Goal: Transaction & Acquisition: Obtain resource

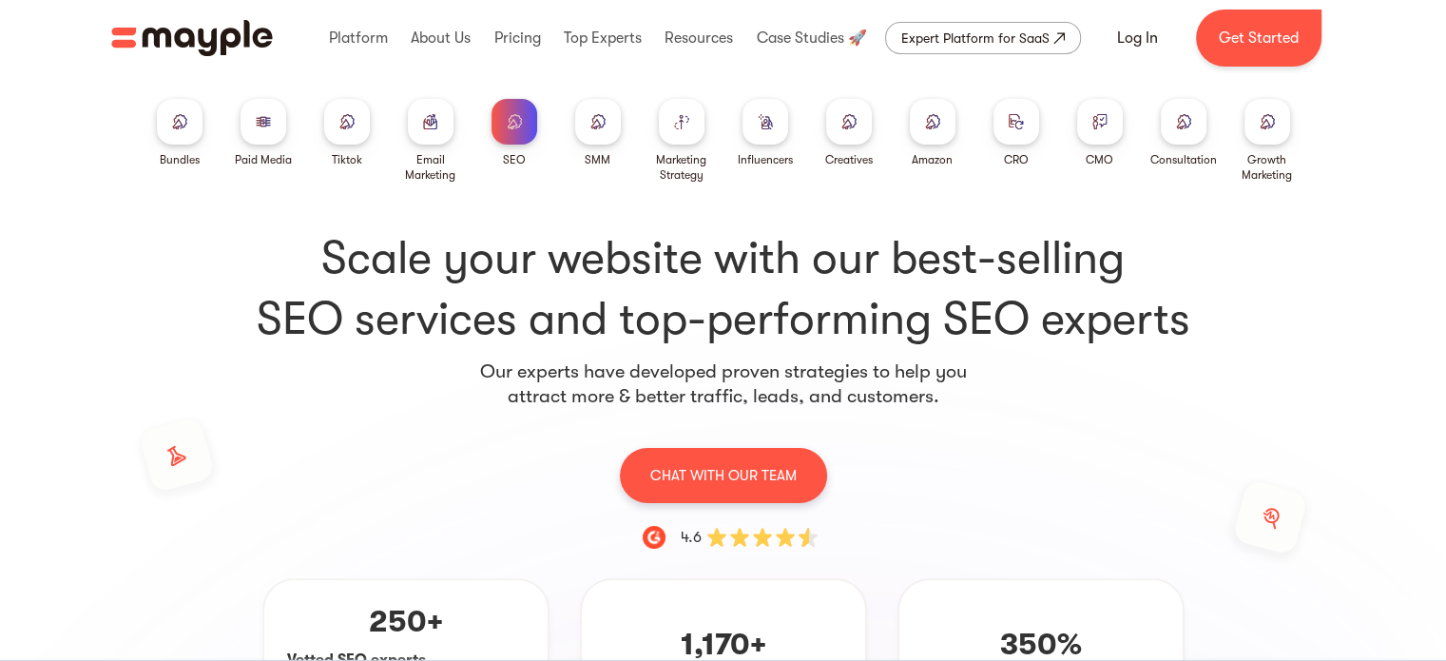
click at [223, 26] on img "home" at bounding box center [192, 38] width 162 height 36
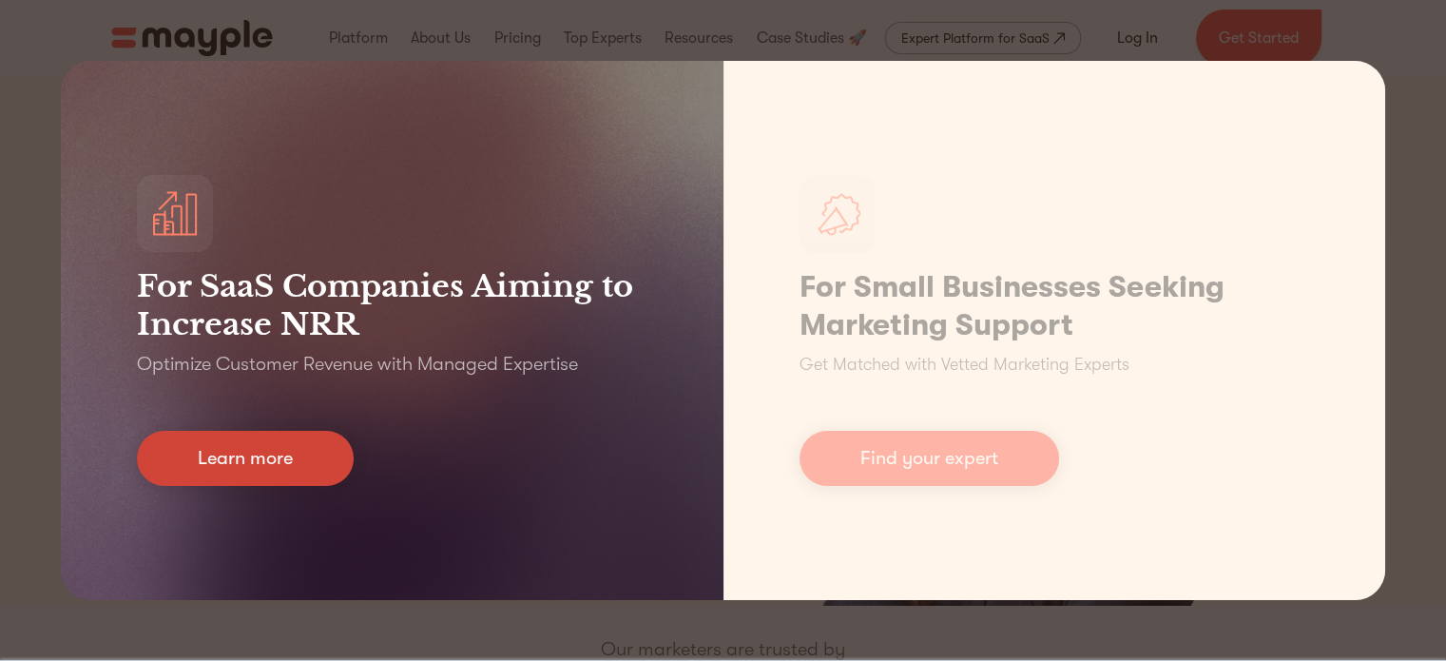
click at [265, 471] on link "Learn more" at bounding box center [245, 458] width 217 height 55
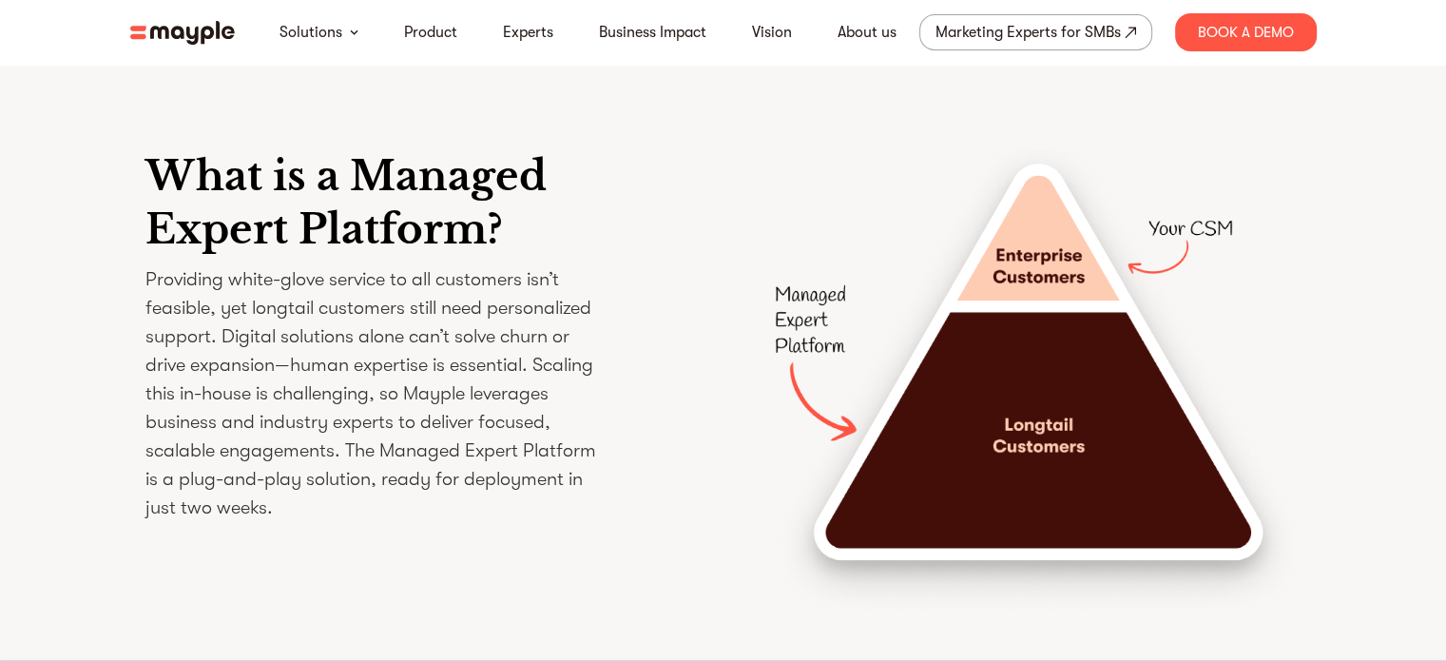
scroll to position [2852, 0]
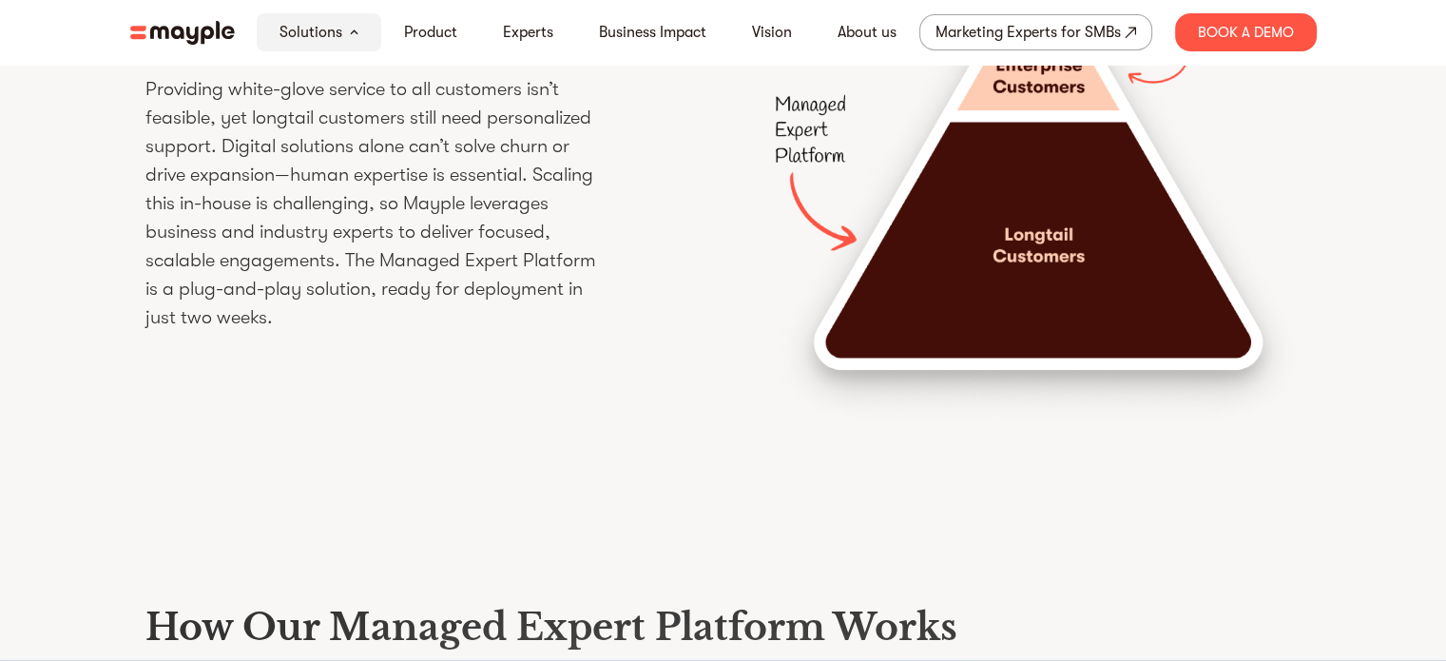
click at [183, 23] on img at bounding box center [182, 33] width 105 height 24
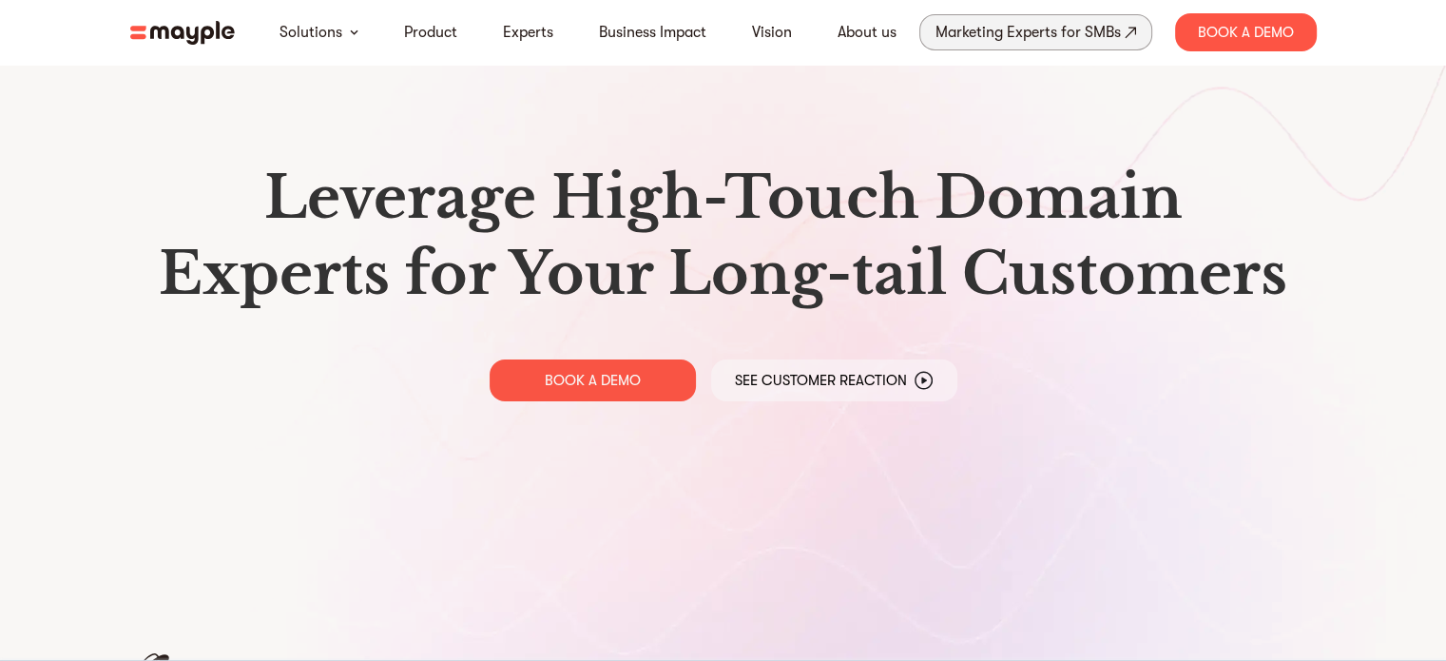
click at [968, 44] on div "Marketing Experts for SMBs" at bounding box center [1027, 32] width 185 height 27
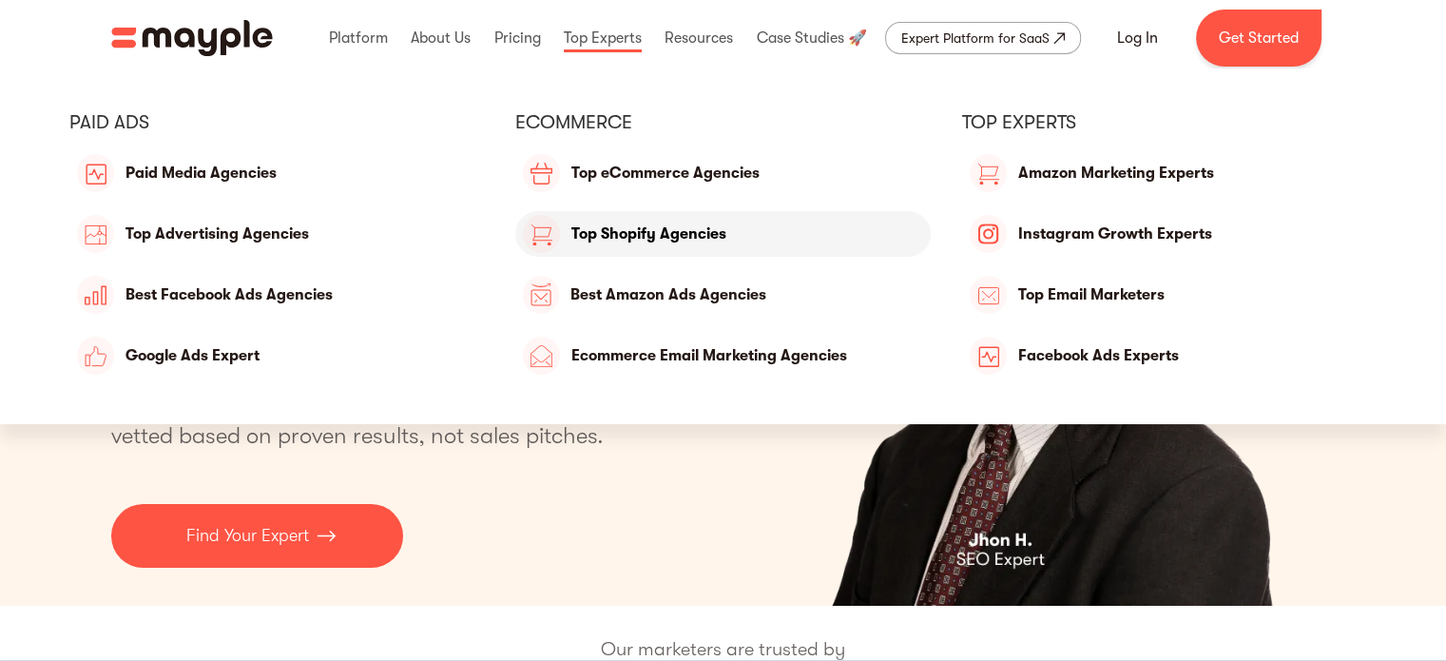
click at [664, 247] on link "Top Shopify Agencies" at bounding box center [722, 234] width 415 height 46
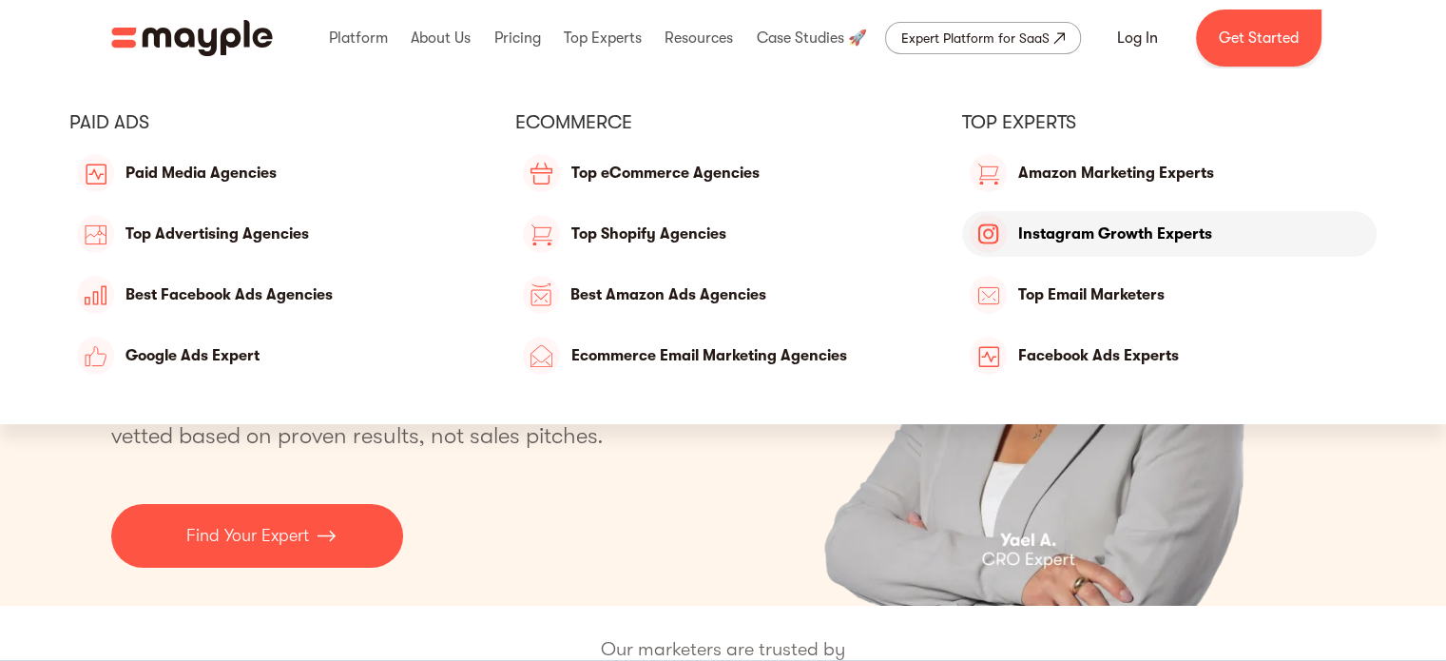
click at [1062, 240] on link "Instagram Growth Experts" at bounding box center [1169, 234] width 415 height 46
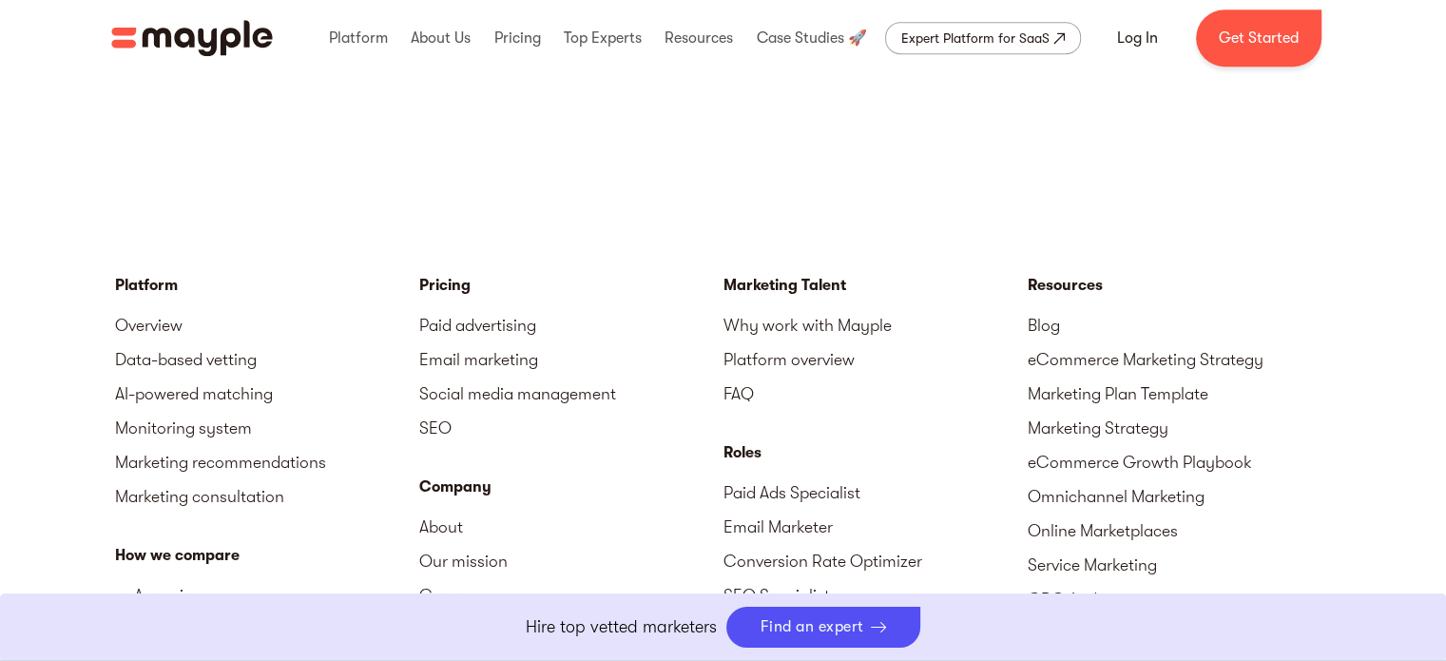
scroll to position [8312, 0]
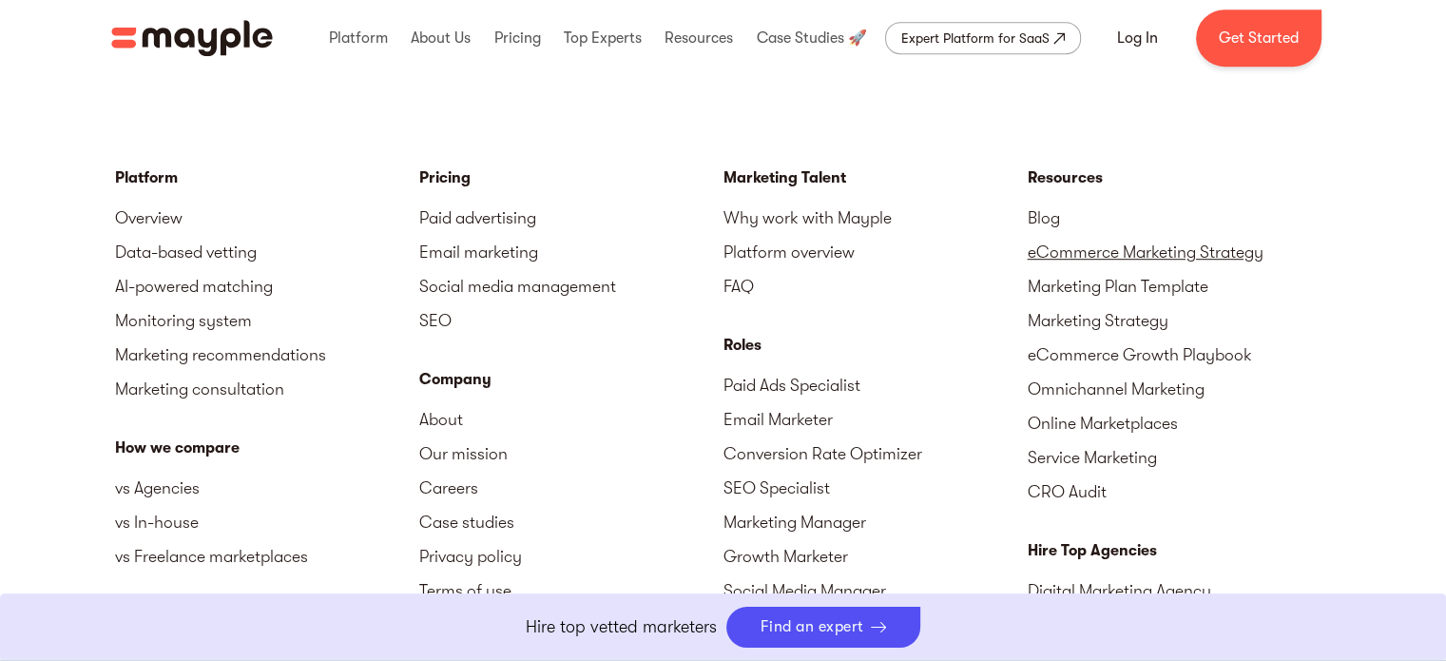
click at [1148, 242] on link "eCommerce Marketing Strategy" at bounding box center [1180, 252] width 304 height 34
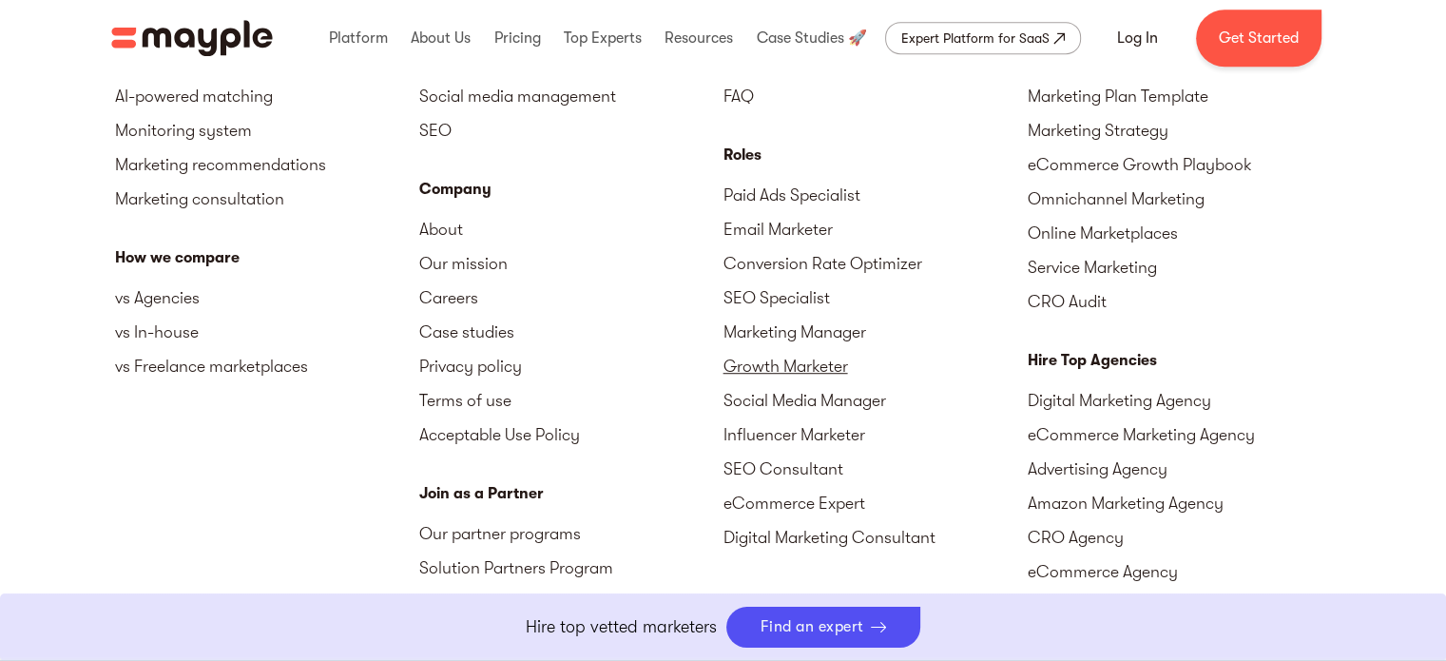
click at [776, 356] on link "Growth Marketer" at bounding box center [875, 366] width 304 height 34
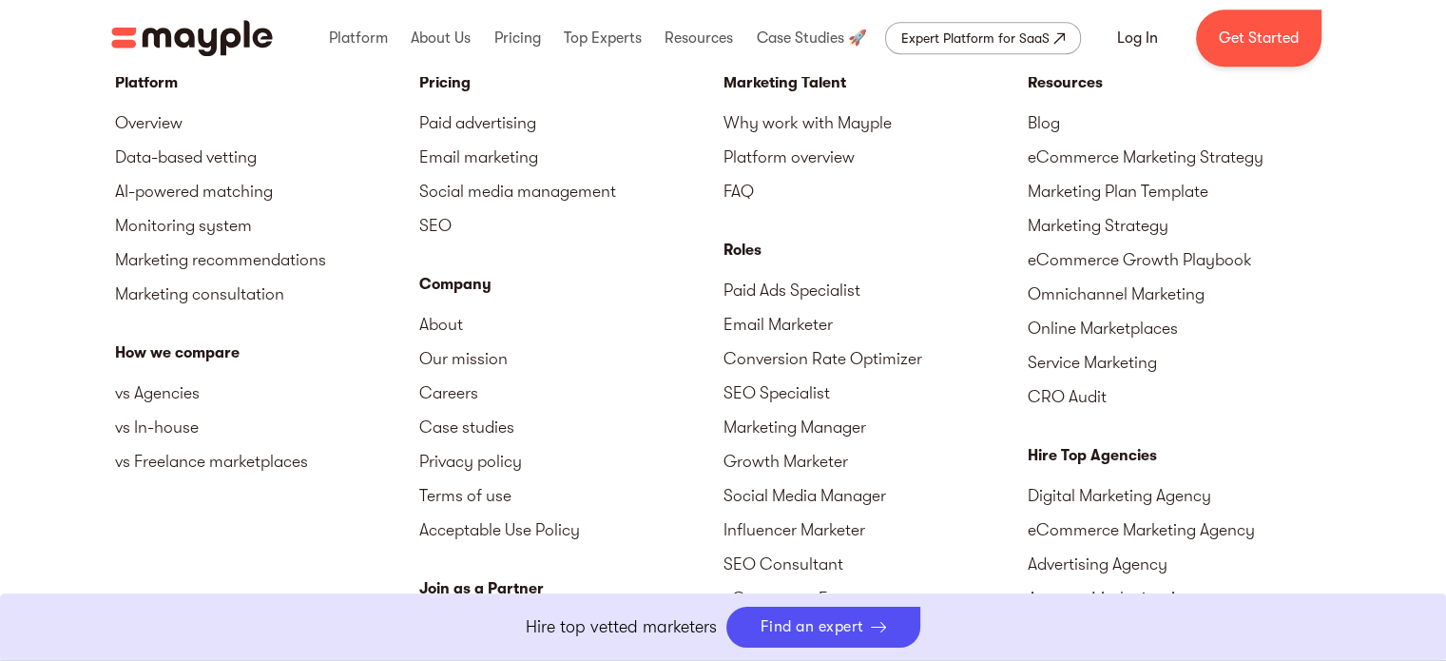
scroll to position [8312, 0]
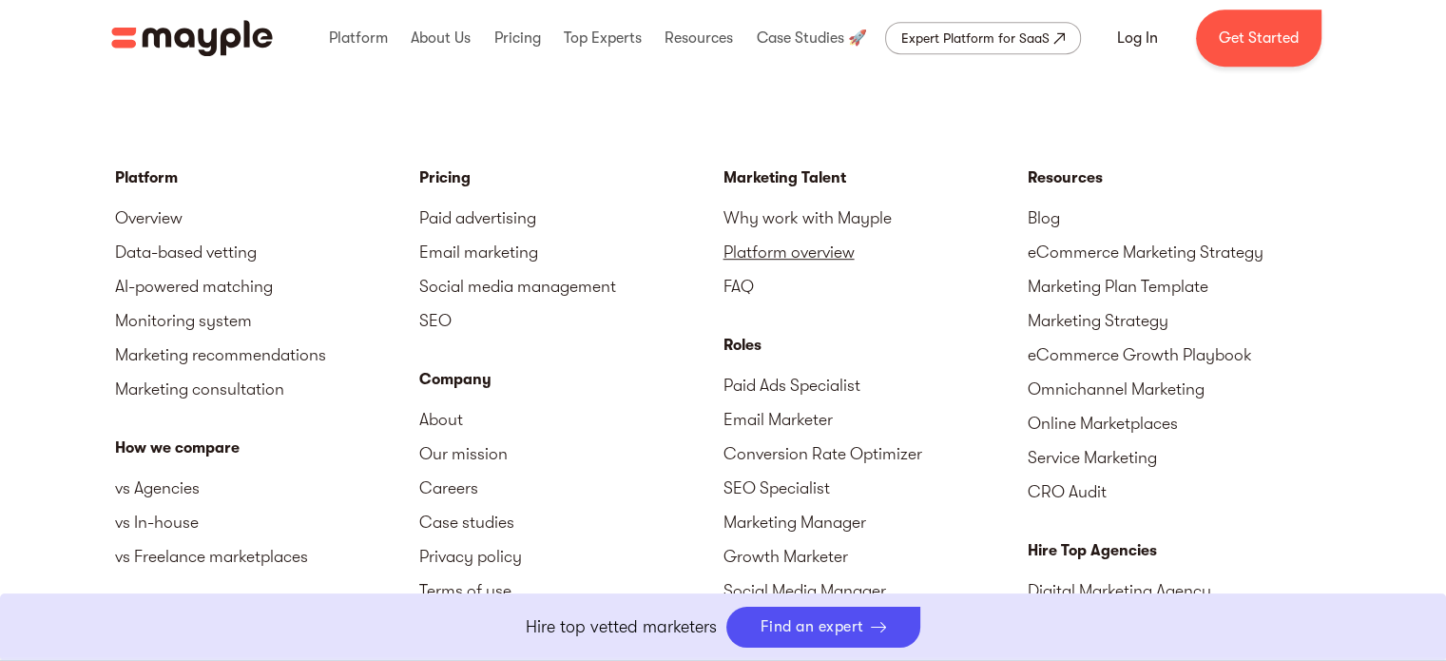
click at [838, 258] on link "Platform overview" at bounding box center [875, 252] width 304 height 34
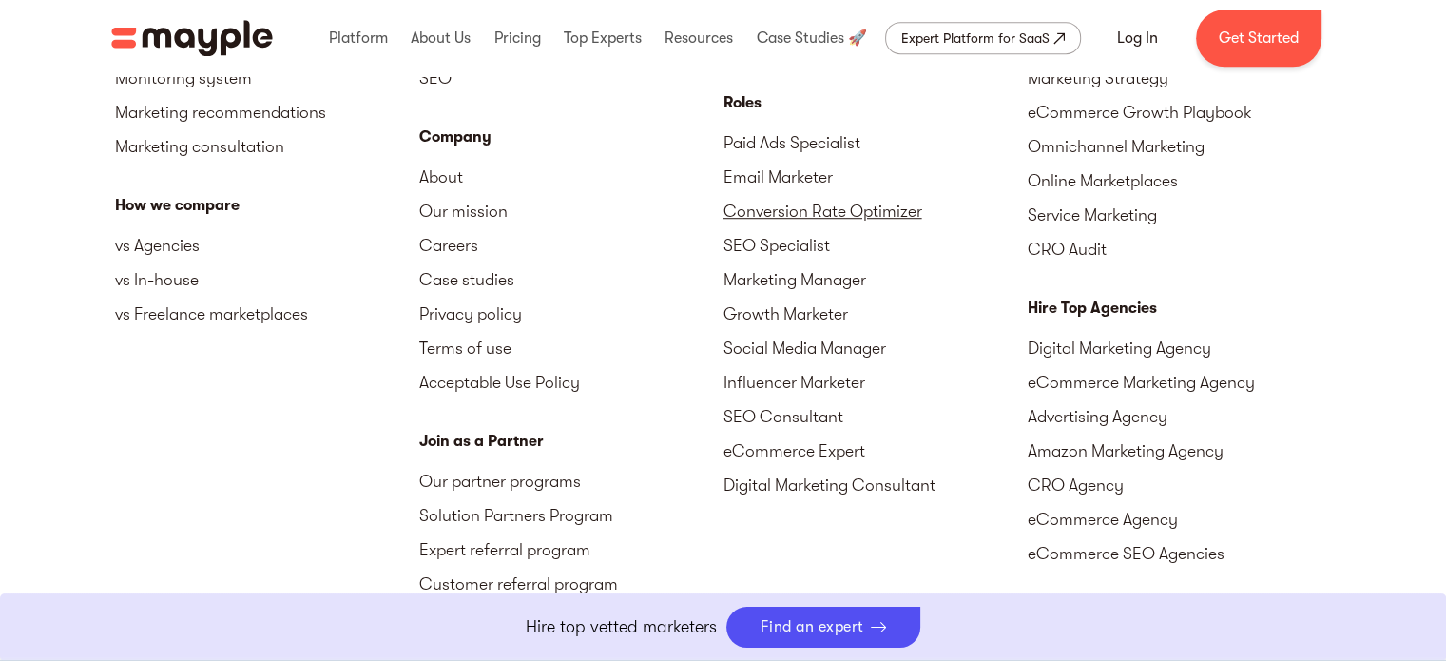
scroll to position [8597, 0]
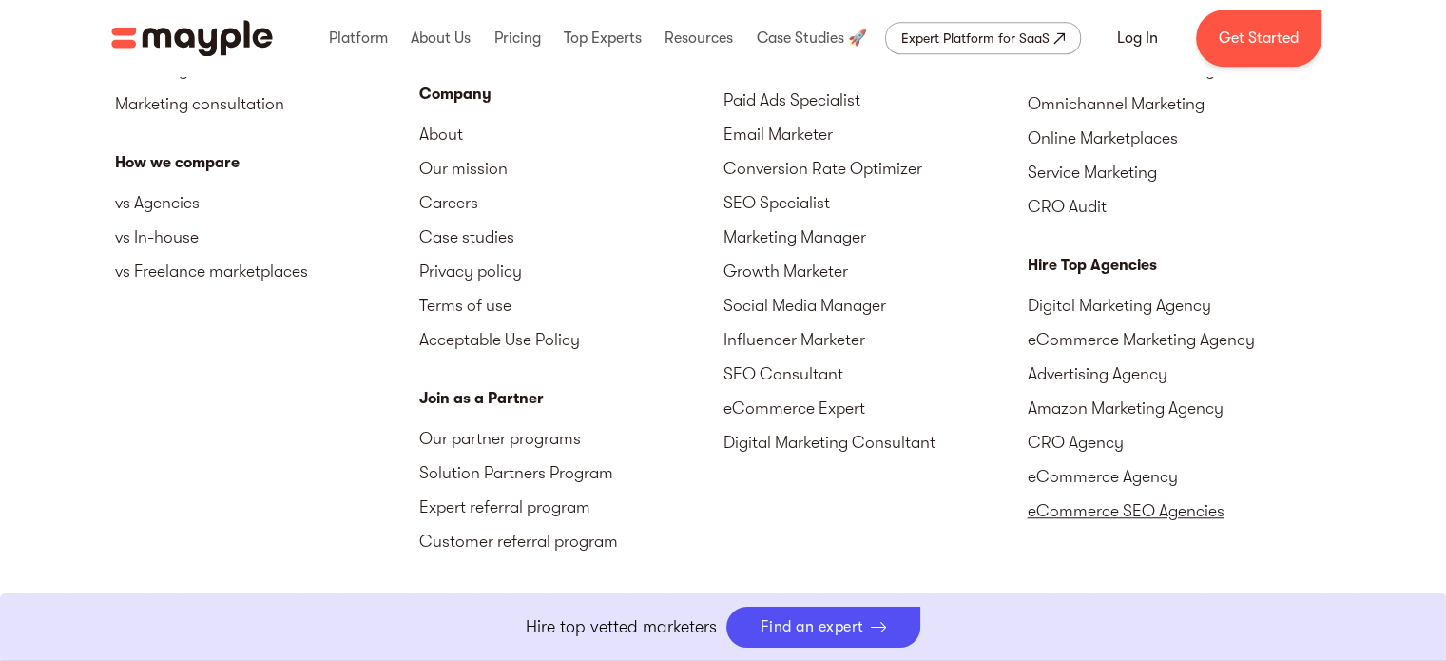
click at [1047, 504] on link "eCommerce SEO Agencies" at bounding box center [1180, 510] width 304 height 34
click at [984, 34] on div "Expert Platform for SaaS" at bounding box center [975, 38] width 148 height 23
click at [312, 608] on link "Boost Your eCommerce Business Mayple's in your corner to help you make the righ…" at bounding box center [723, 626] width 1446 height 67
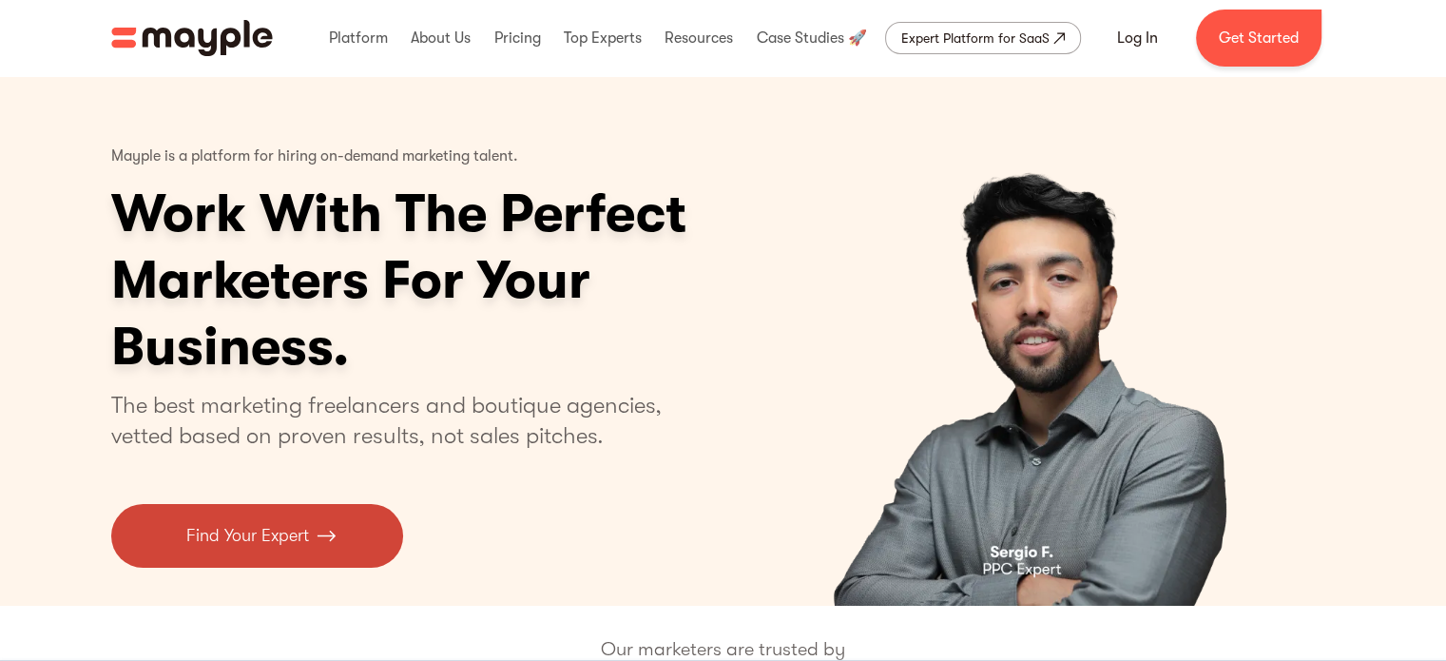
click at [252, 546] on p "Find Your Expert" at bounding box center [247, 536] width 123 height 26
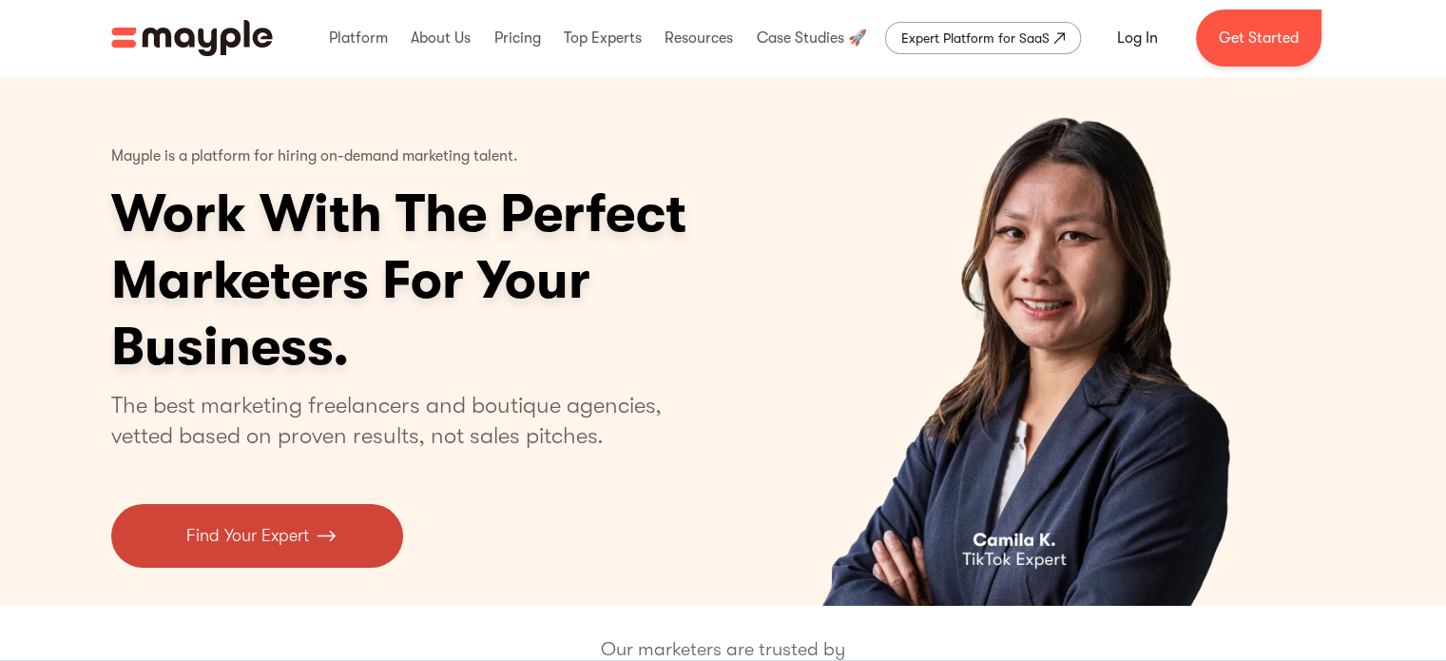
click at [317, 524] on img at bounding box center [326, 536] width 19 height 26
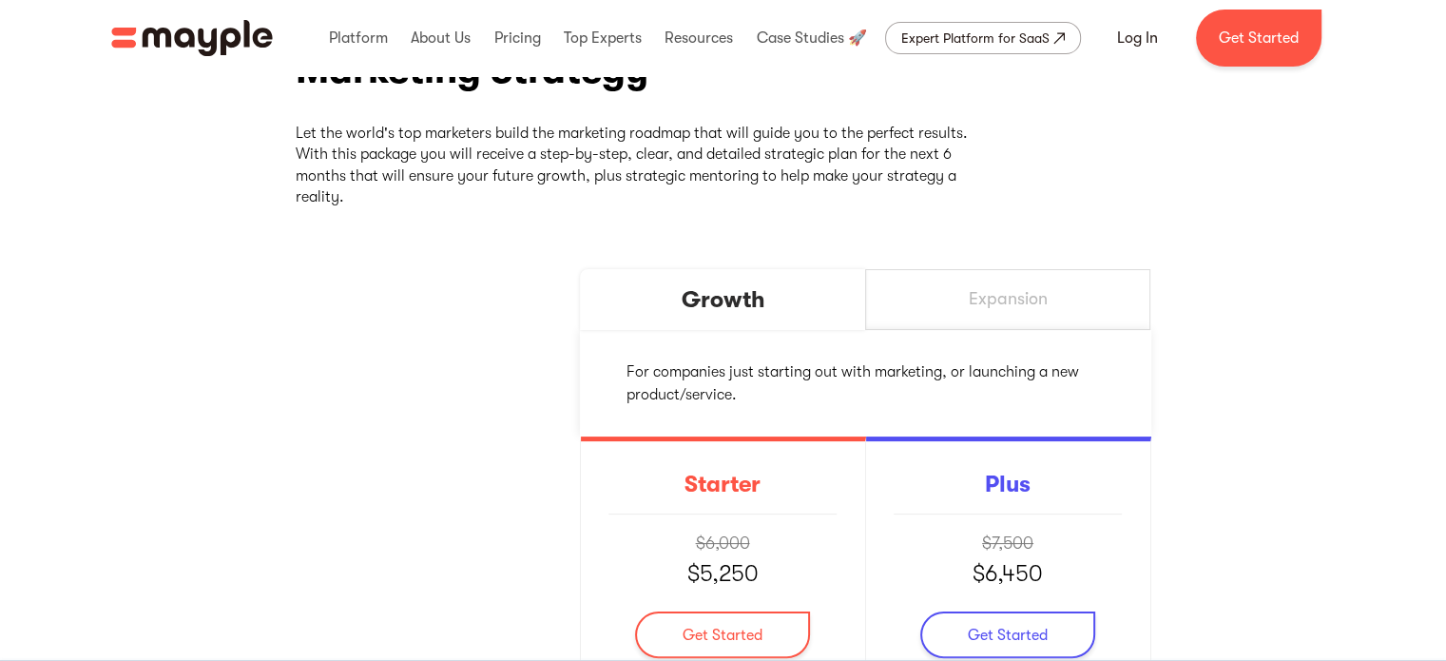
scroll to position [95, 0]
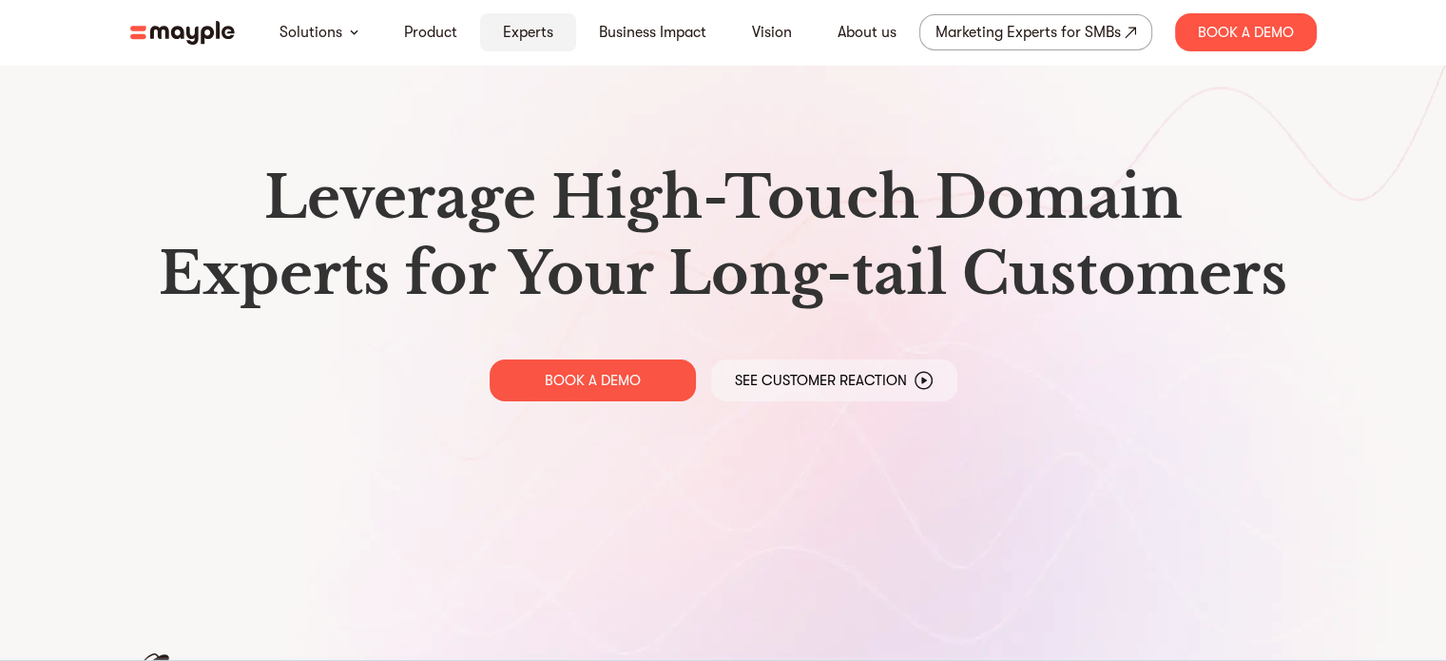
click at [517, 41] on link "Experts" at bounding box center [528, 32] width 50 height 23
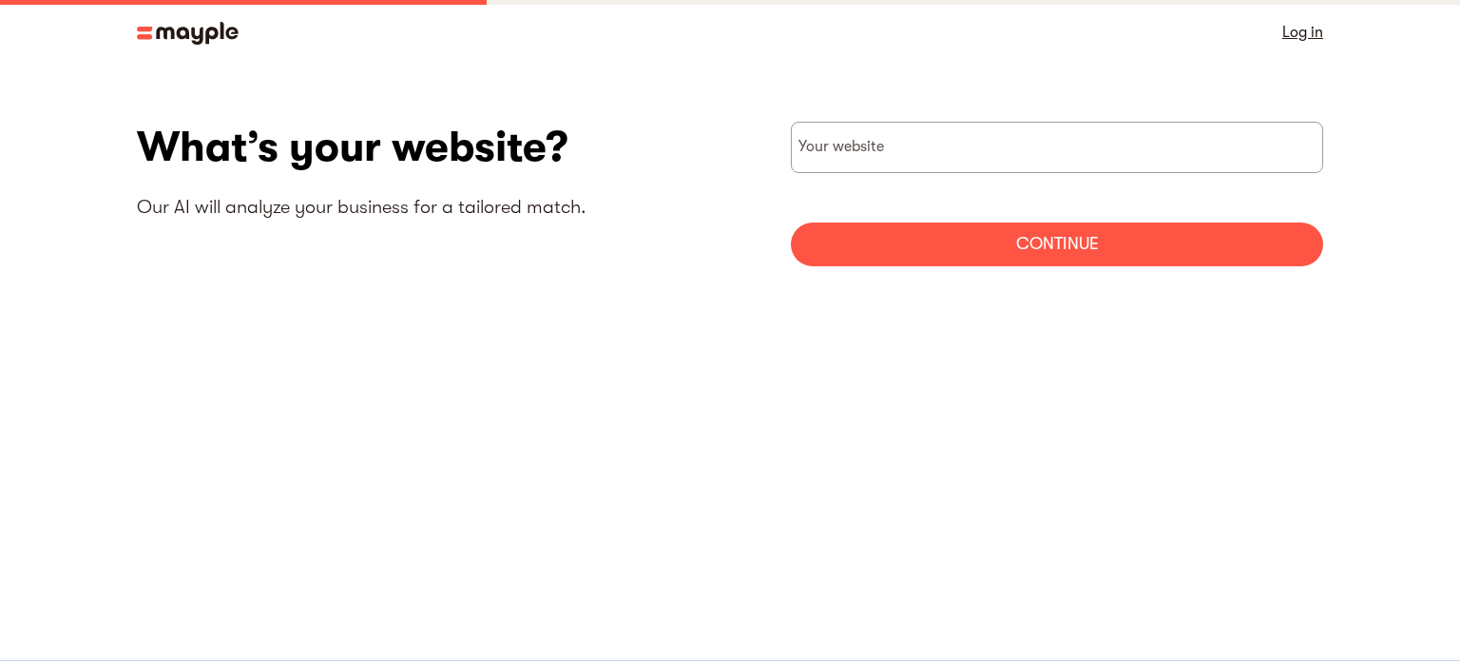
click at [961, 117] on section "What’s your website? Our AI will analyze your business for a tailored match. Yo…" at bounding box center [730, 201] width 1460 height 273
click at [949, 152] on input "websiteStep" at bounding box center [1057, 147] width 532 height 51
type input "[URL][DOMAIN_NAME]"
click at [1038, 258] on div "Continue" at bounding box center [1057, 244] width 532 height 44
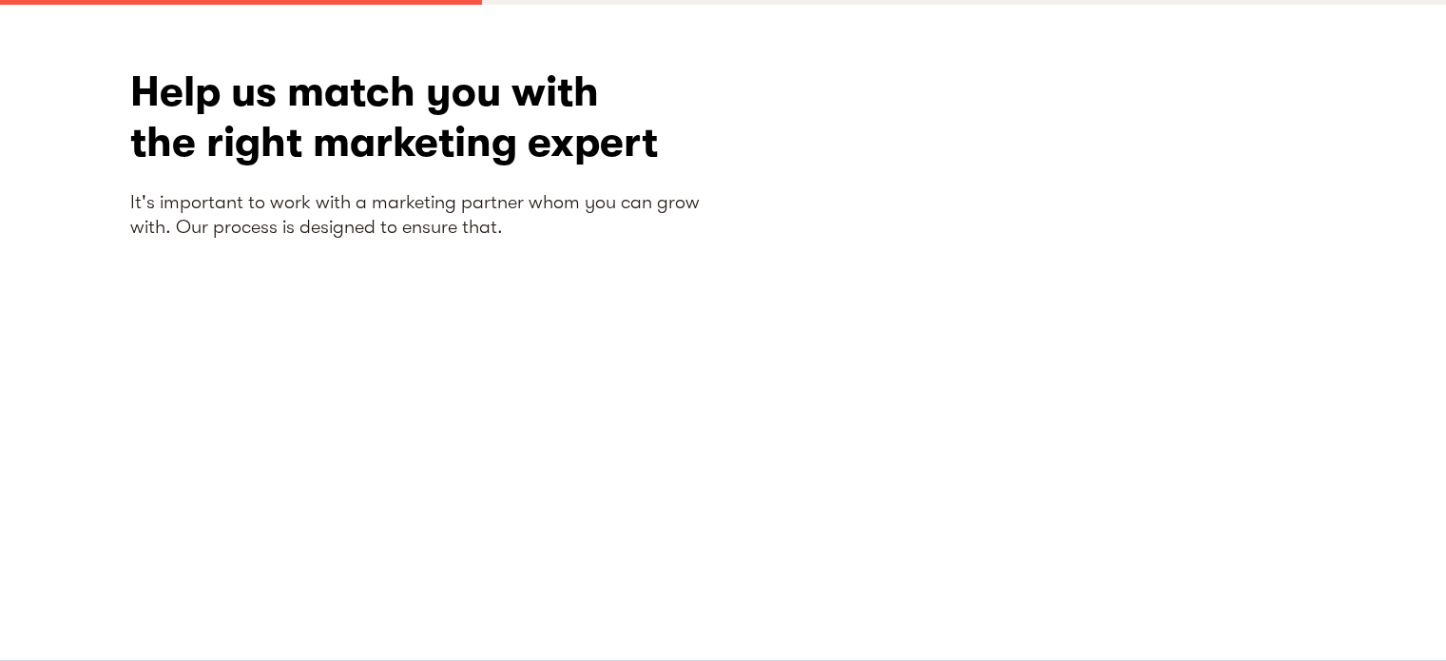
scroll to position [126, 0]
